Goal: Information Seeking & Learning: Learn about a topic

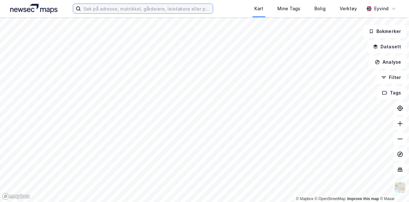
click at [98, 8] on input at bounding box center [147, 9] width 132 height 10
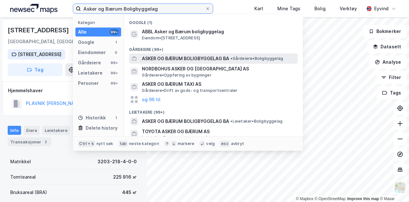
type input "Asker og Bærum Boligbyggelag"
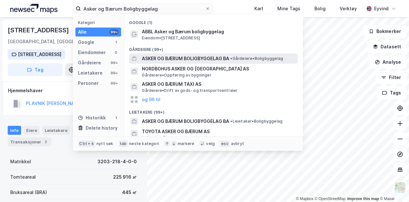
click at [217, 58] on span "ASKER OG BÆRUM BOLIGBYGGELAG BA" at bounding box center [185, 59] width 87 height 8
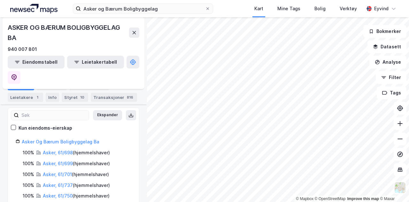
scroll to position [63, 0]
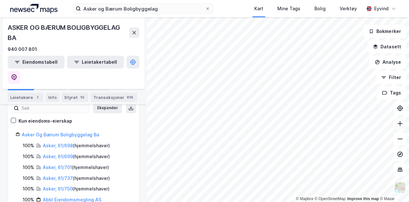
click at [404, 128] on button at bounding box center [400, 123] width 13 height 13
click at [402, 126] on icon at bounding box center [400, 123] width 6 height 6
click at [402, 124] on icon at bounding box center [400, 123] width 6 height 6
click at [401, 123] on icon at bounding box center [400, 123] width 5 height 1
